Goal: Transaction & Acquisition: Purchase product/service

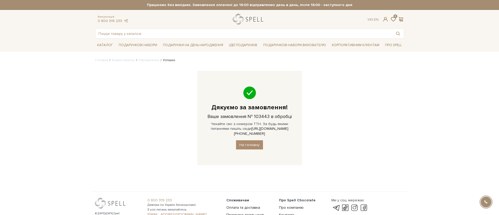
click at [242, 20] on link "logo" at bounding box center [249, 19] width 33 height 11
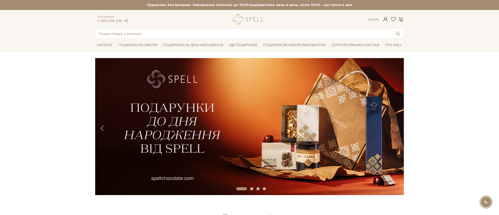
click at [387, 18] on span at bounding box center [385, 20] width 6 height 6
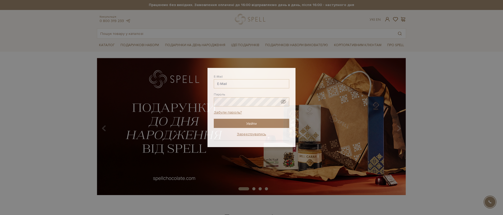
click at [151, 32] on div "Авторизація E-Mail Пароль Забули пароль? Увійти Зареєструватись Забули пароль? …" at bounding box center [251, 107] width 503 height 215
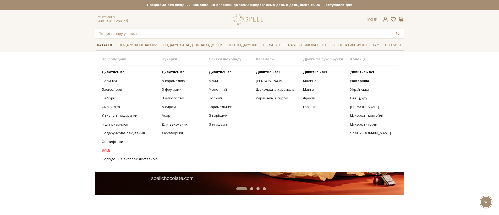
click at [103, 47] on link "Каталог" at bounding box center [105, 45] width 20 height 8
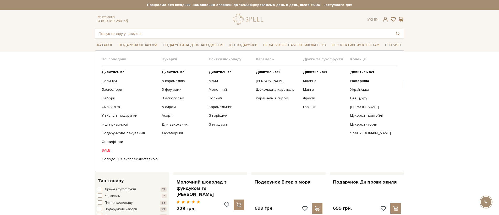
click at [107, 152] on link "SALE" at bounding box center [130, 150] width 56 height 5
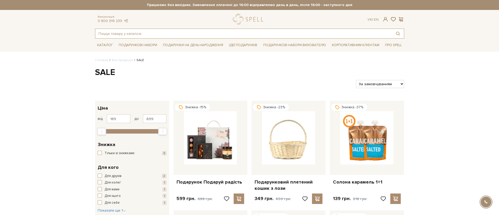
click at [167, 35] on input "text" at bounding box center [243, 33] width 297 height 9
type input "а"
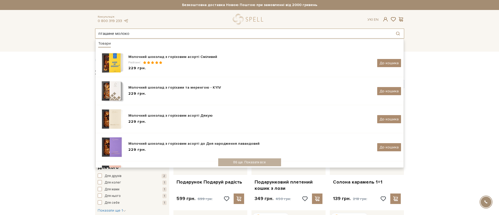
type input "пташине молоко"
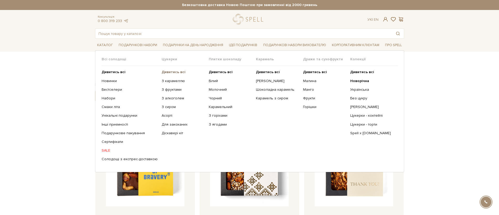
click at [173, 70] on b "Дивитись всі" at bounding box center [174, 72] width 24 height 4
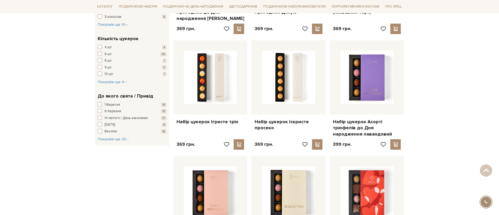
scroll to position [677, 0]
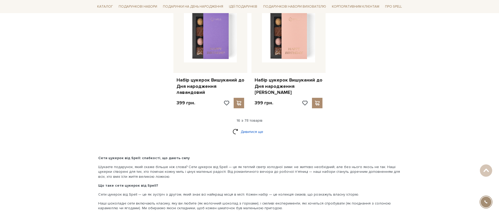
click at [253, 129] on link "Дивитися ще" at bounding box center [250, 131] width 34 height 9
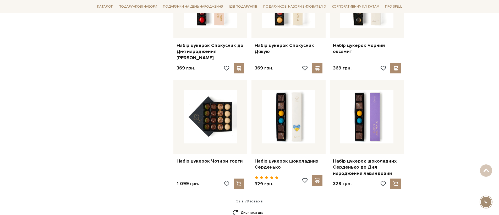
scroll to position [1171, 0]
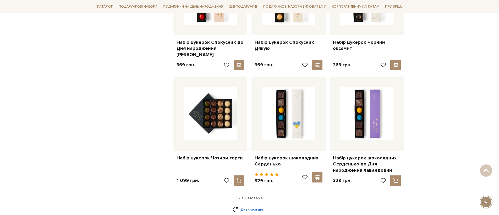
click at [245, 205] on link "Дивитися ще" at bounding box center [250, 209] width 34 height 9
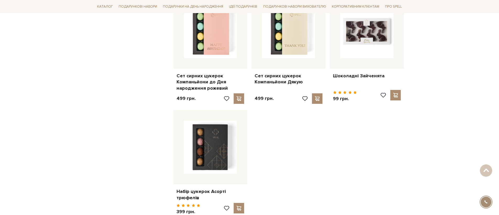
scroll to position [1912, 0]
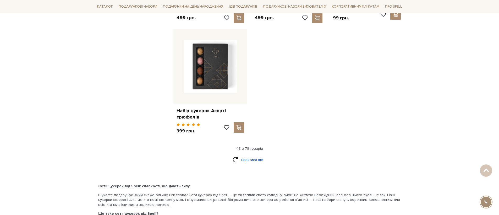
click at [250, 155] on link "Дивитися ще" at bounding box center [250, 159] width 34 height 9
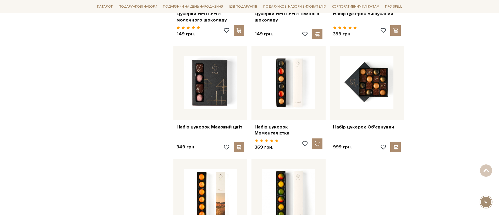
scroll to position [2453, 0]
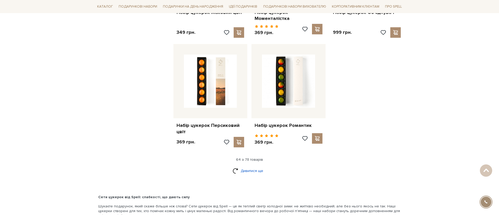
click at [246, 166] on link "Дивитися ще" at bounding box center [250, 170] width 34 height 9
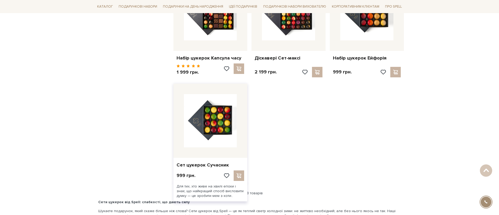
scroll to position [2955, 0]
